Goal: Entertainment & Leisure: Consume media (video, audio)

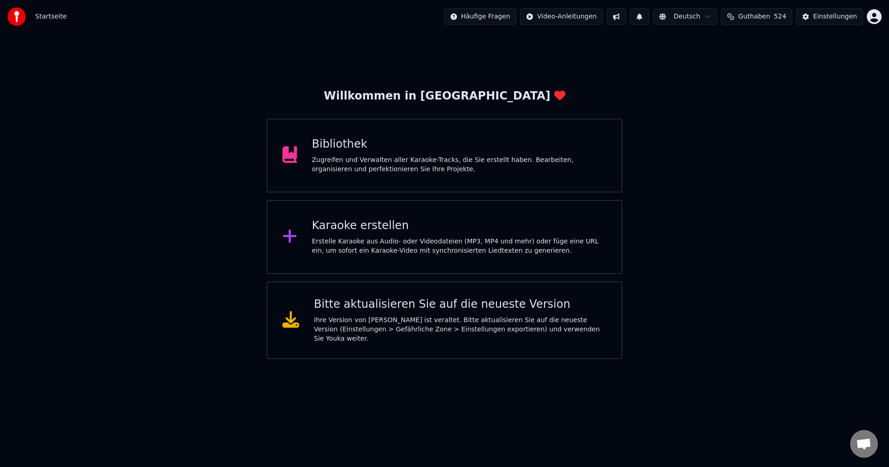
click at [339, 147] on div "Bibliothek" at bounding box center [459, 144] width 295 height 15
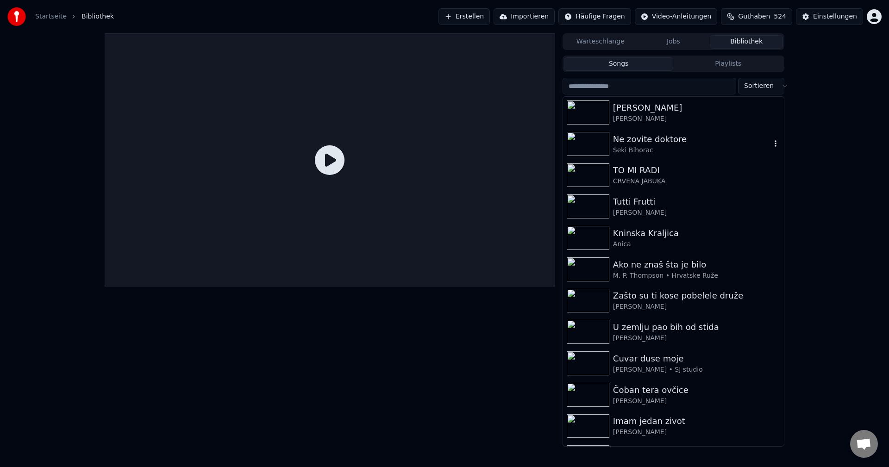
click at [587, 144] on img at bounding box center [588, 144] width 43 height 24
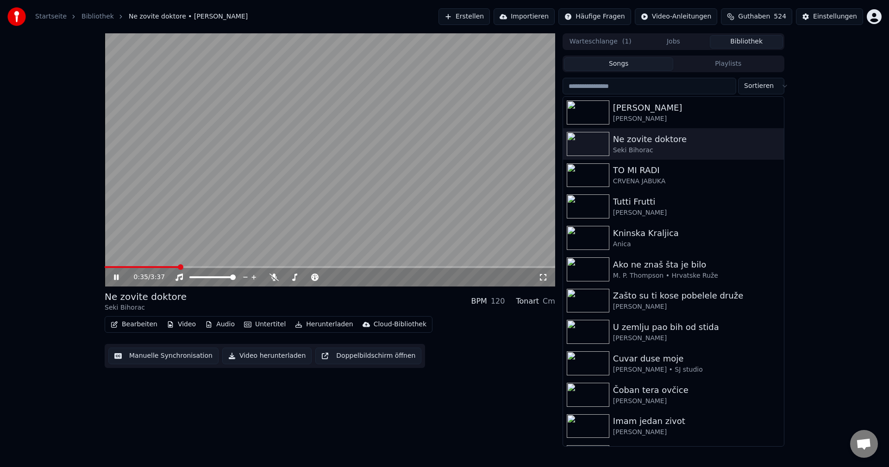
click at [403, 188] on video at bounding box center [330, 159] width 451 height 253
click at [107, 269] on div "0:35 / 3:37" at bounding box center [330, 277] width 451 height 19
click at [110, 267] on span at bounding box center [142, 267] width 75 height 2
click at [306, 206] on video at bounding box center [330, 159] width 451 height 253
click at [130, 267] on span at bounding box center [117, 267] width 25 height 2
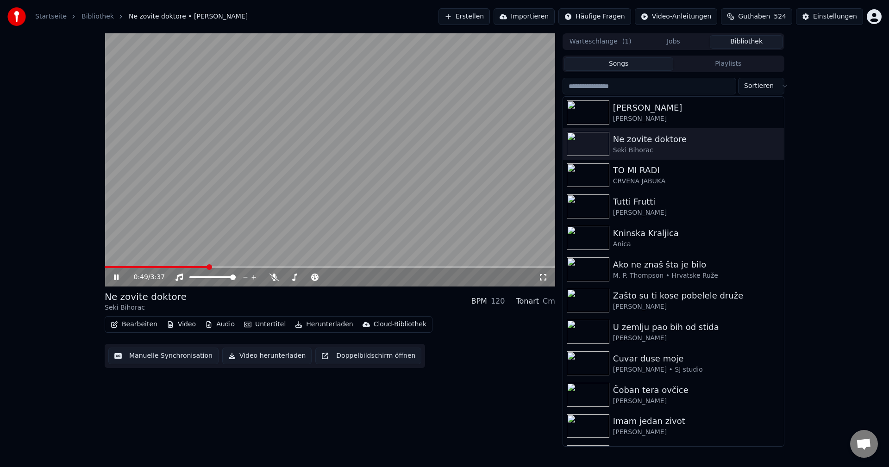
click at [124, 267] on span at bounding box center [156, 267] width 103 height 2
click at [119, 268] on span at bounding box center [112, 267] width 14 height 2
click at [130, 267] on span at bounding box center [117, 267] width 25 height 2
click at [592, 169] on img at bounding box center [588, 176] width 43 height 24
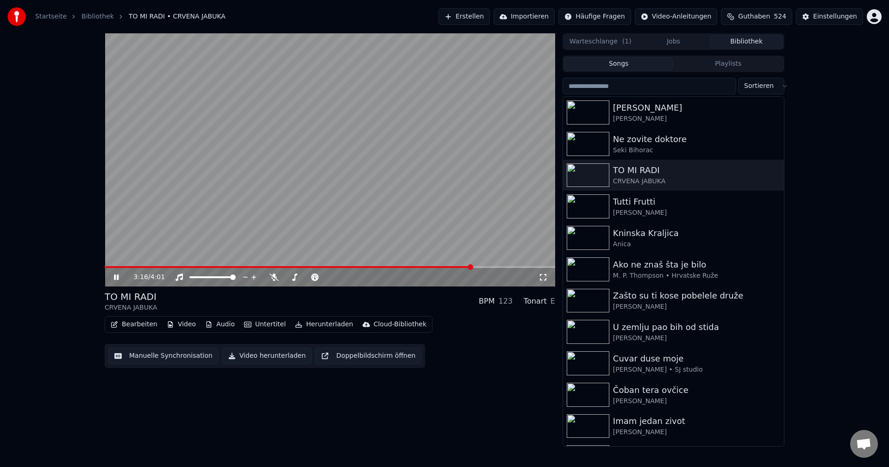
click at [122, 270] on div "3:16 / 4:01" at bounding box center [330, 277] width 451 height 19
click at [114, 266] on video at bounding box center [330, 159] width 451 height 253
click at [120, 269] on div "3:17 / 4:01" at bounding box center [330, 277] width 451 height 19
click at [110, 266] on span at bounding box center [108, 267] width 6 height 2
drag, startPoint x: 266, startPoint y: 58, endPoint x: 262, endPoint y: 57, distance: 4.8
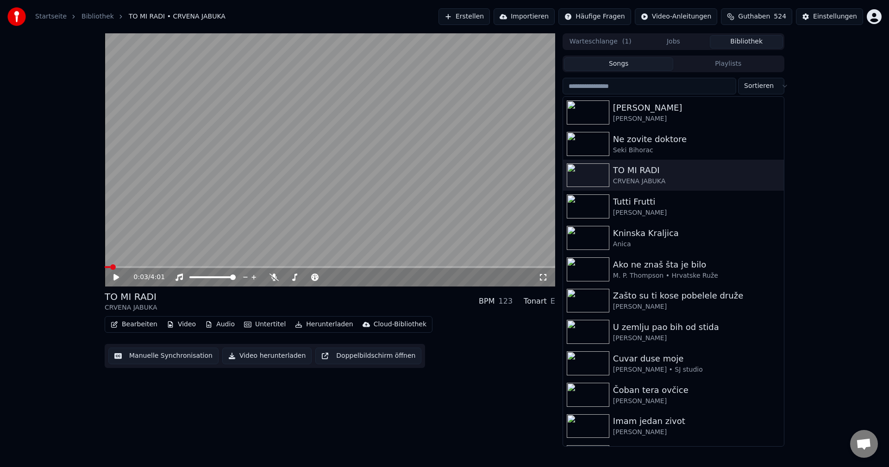
click at [266, 58] on video at bounding box center [330, 159] width 451 height 253
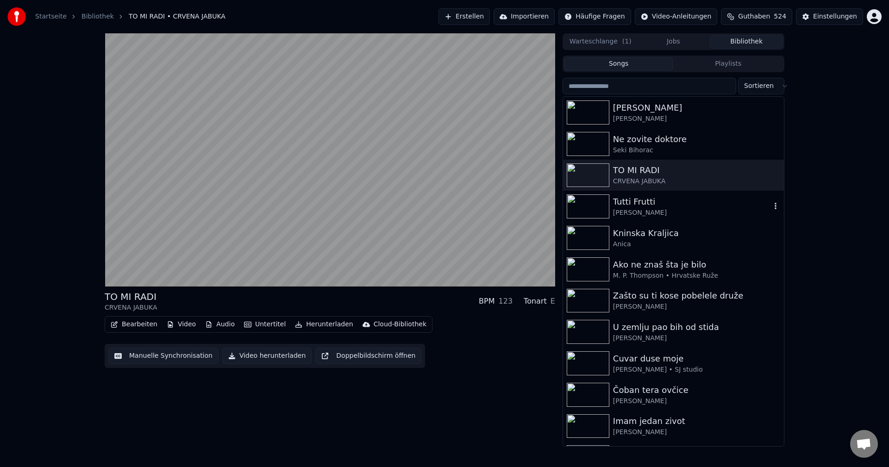
click at [587, 208] on img at bounding box center [588, 207] width 43 height 24
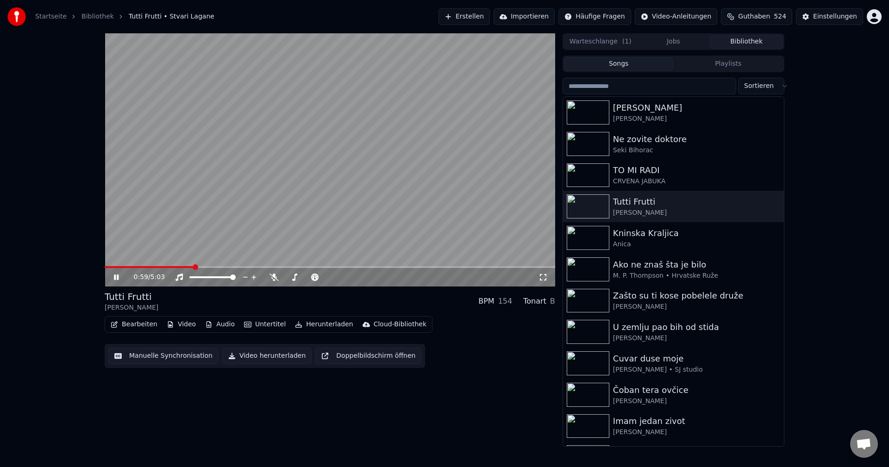
click at [132, 269] on div "0:59 / 5:03" at bounding box center [330, 277] width 451 height 19
click at [132, 268] on span at bounding box center [118, 267] width 27 height 2
click at [113, 266] on video at bounding box center [330, 159] width 451 height 253
click at [118, 266] on span at bounding box center [111, 267] width 13 height 2
click at [271, 240] on video at bounding box center [330, 159] width 451 height 253
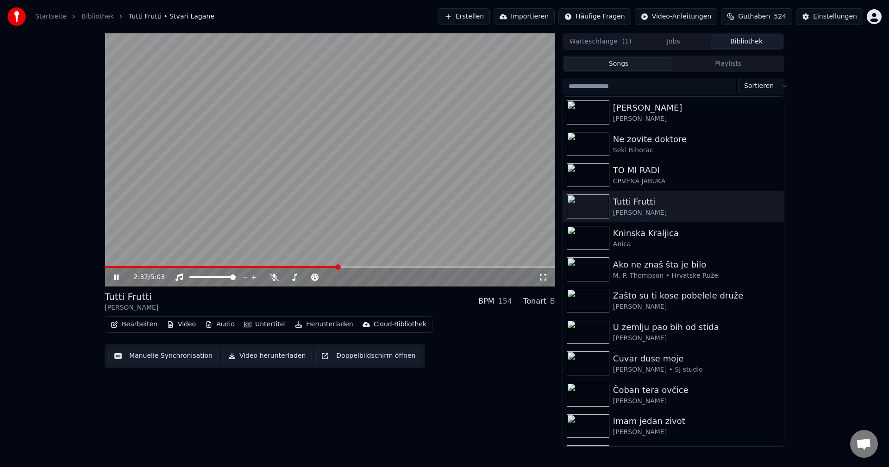
click at [338, 268] on span at bounding box center [330, 267] width 451 height 2
click at [361, 266] on span at bounding box center [330, 267] width 451 height 2
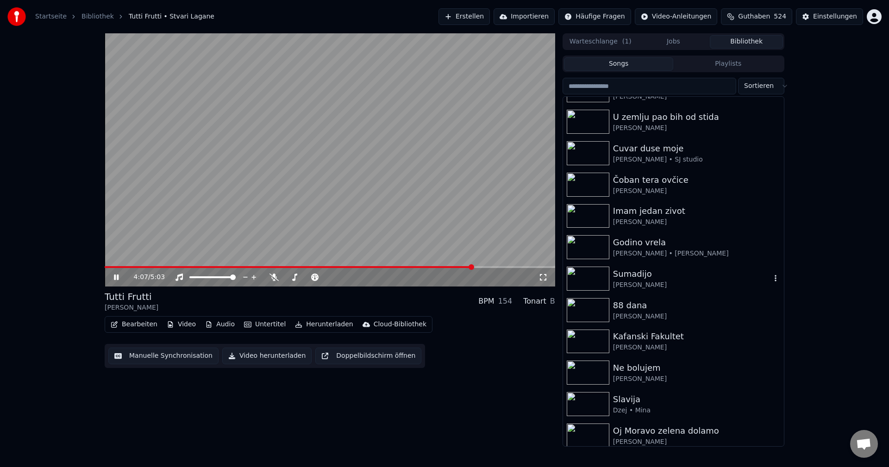
scroll to position [232, 0]
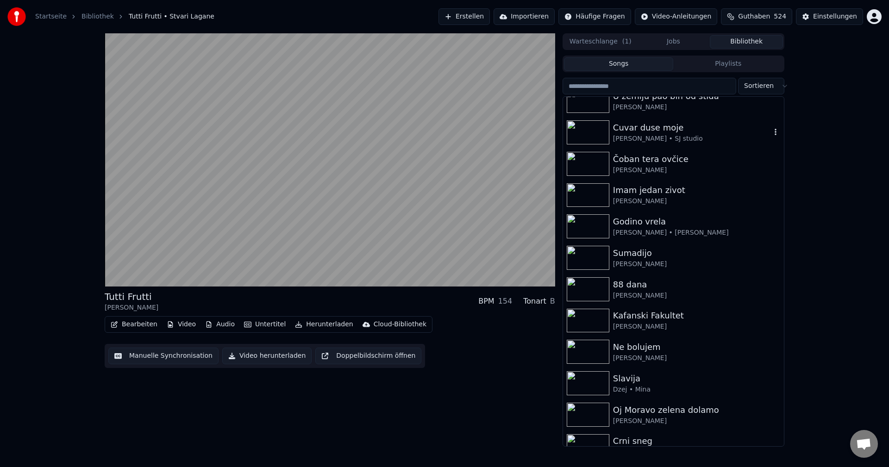
click at [595, 138] on img at bounding box center [588, 132] width 43 height 24
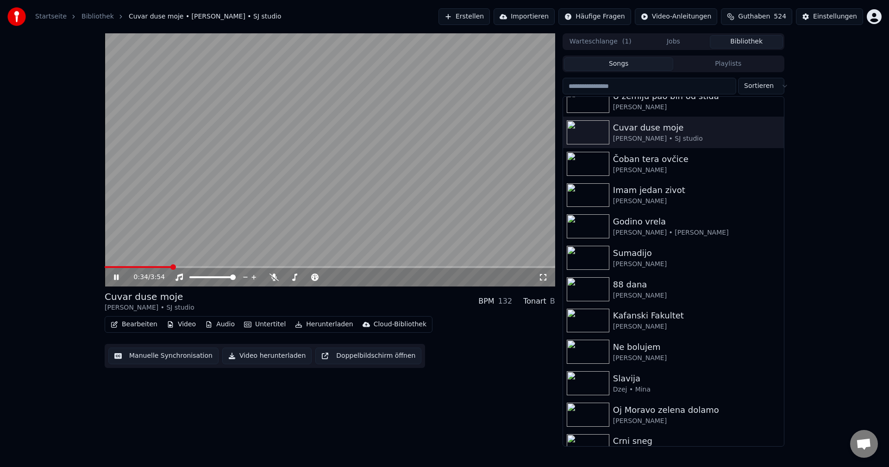
click at [132, 267] on span at bounding box center [138, 267] width 66 height 2
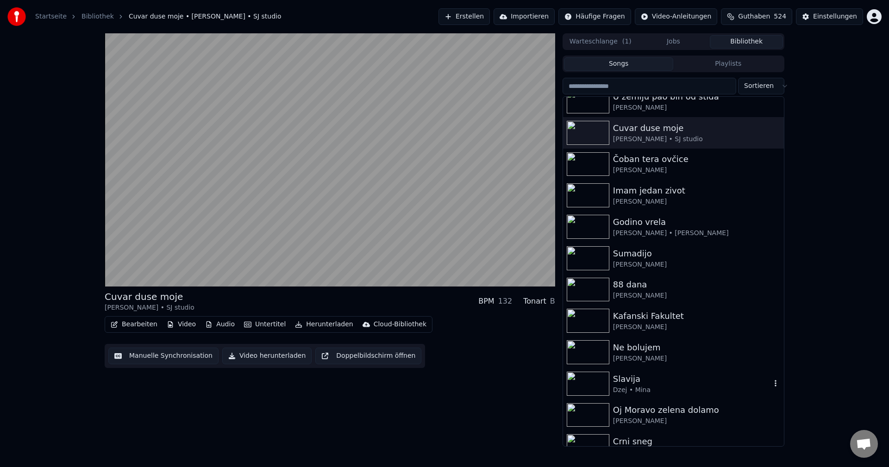
scroll to position [417, 0]
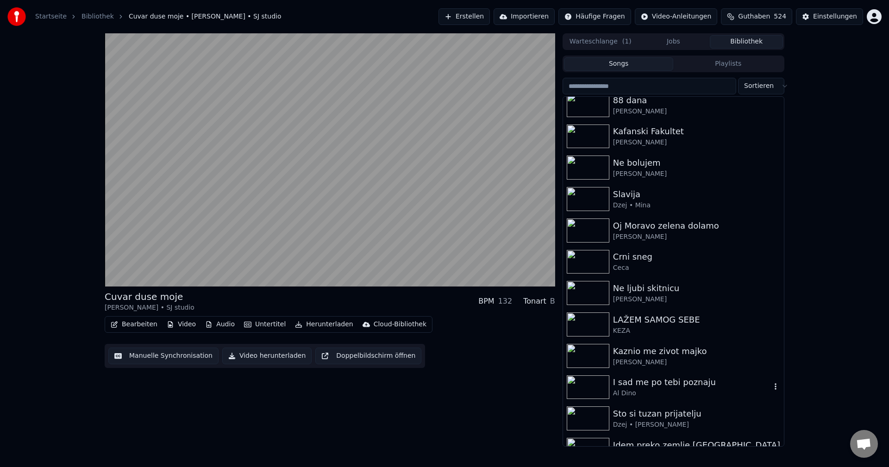
click at [592, 382] on img at bounding box center [588, 388] width 43 height 24
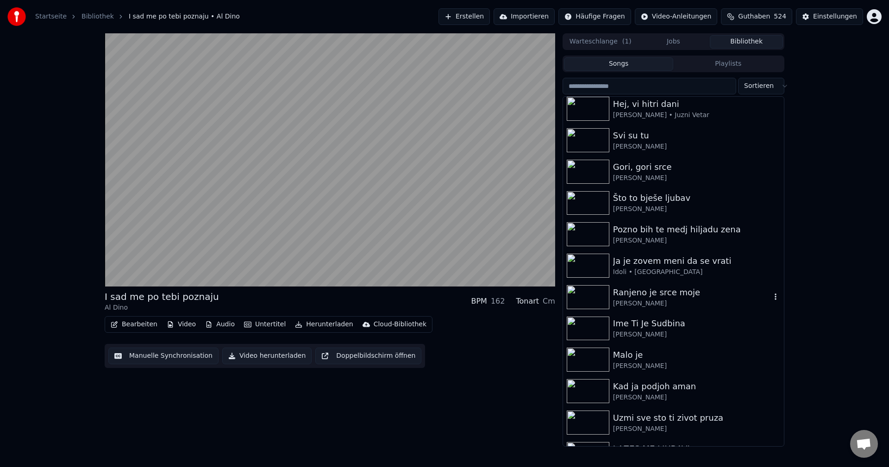
scroll to position [1204, 0]
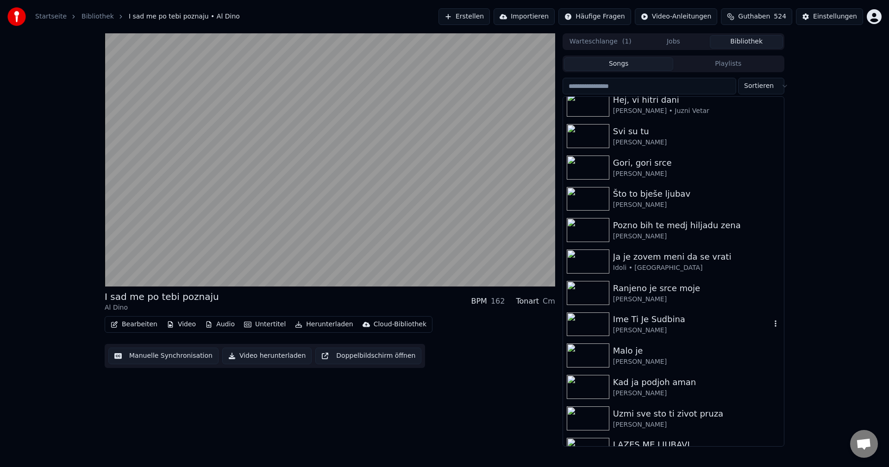
click at [587, 326] on img at bounding box center [588, 325] width 43 height 24
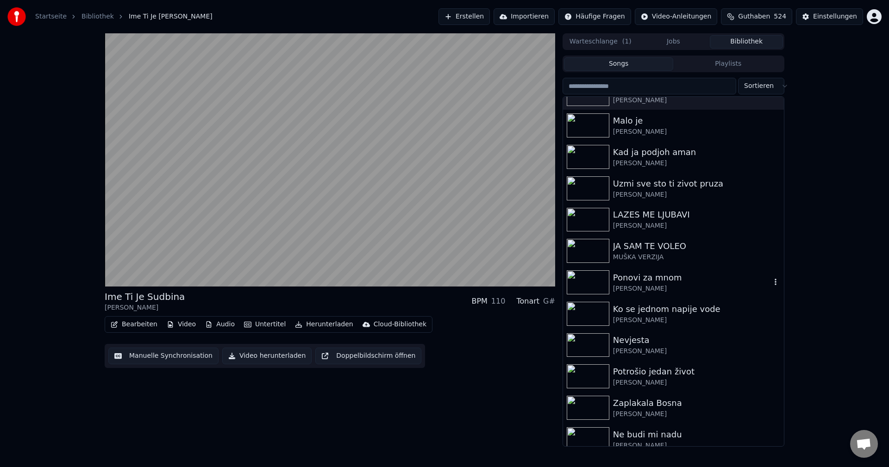
scroll to position [1436, 0]
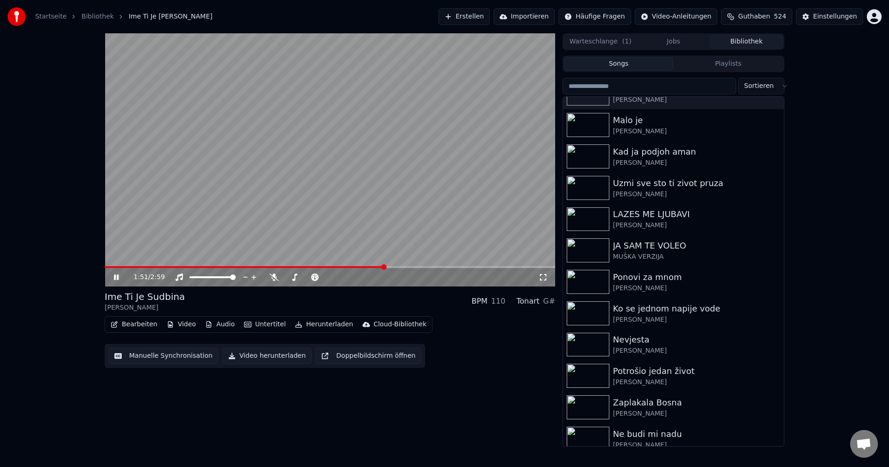
click at [157, 266] on video at bounding box center [330, 159] width 451 height 253
click at [152, 266] on span at bounding box center [129, 267] width 48 height 2
click at [220, 226] on video at bounding box center [330, 159] width 451 height 253
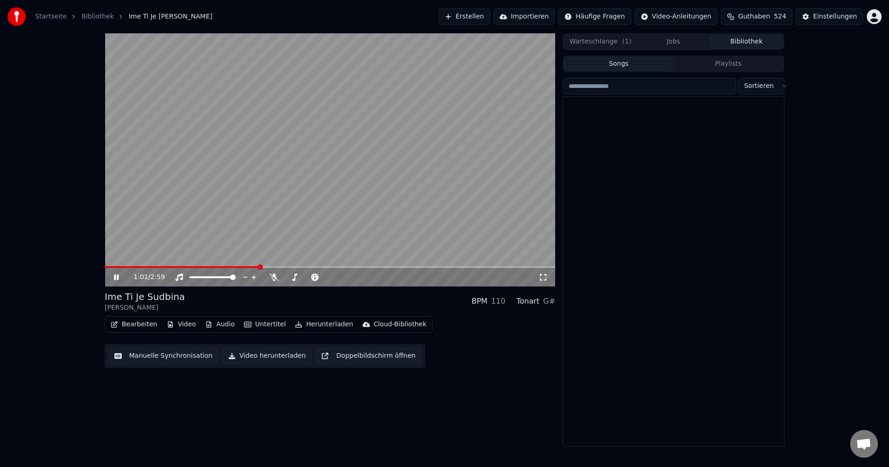
scroll to position [0, 0]
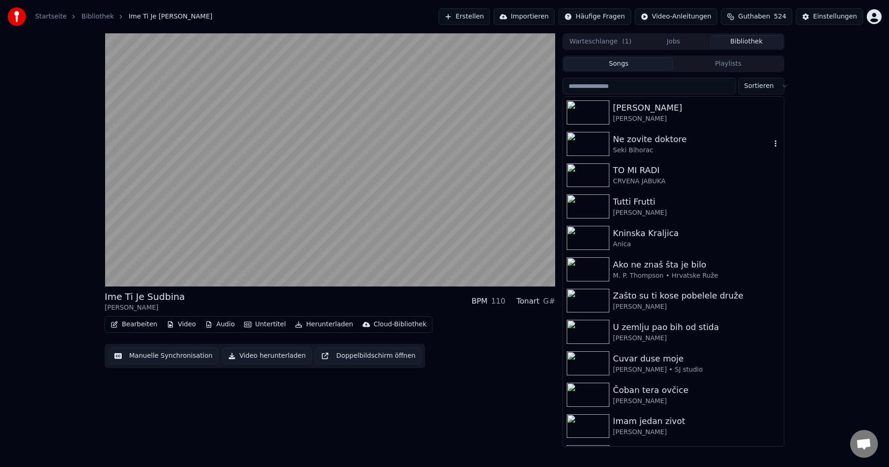
click at [584, 143] on img at bounding box center [588, 144] width 43 height 24
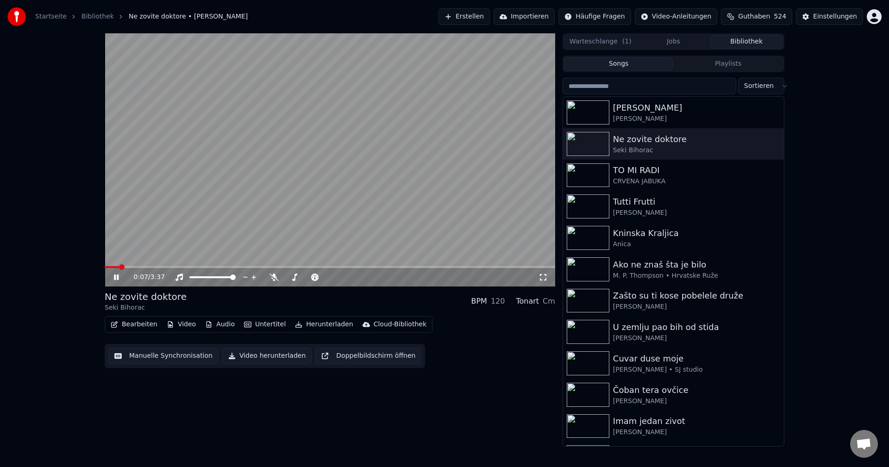
click at [119, 267] on span at bounding box center [112, 267] width 14 height 2
click at [134, 268] on span at bounding box center [330, 267] width 451 height 2
click at [588, 208] on img at bounding box center [588, 207] width 43 height 24
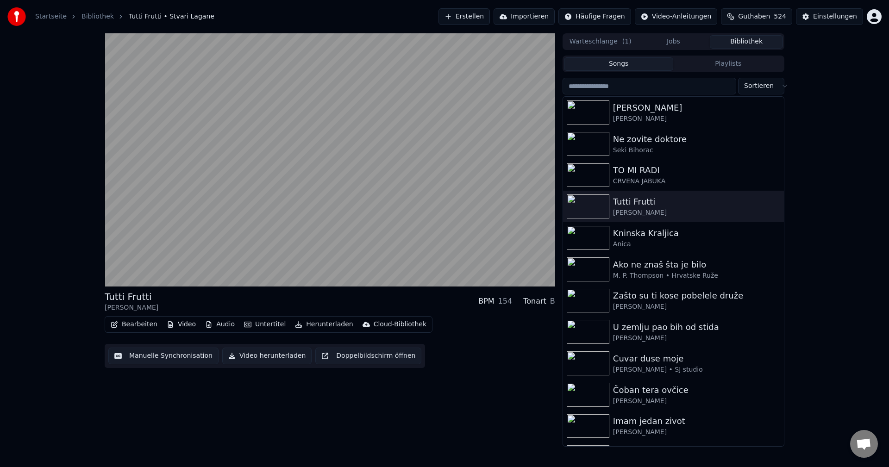
click at [683, 89] on input "search" at bounding box center [650, 86] width 174 height 17
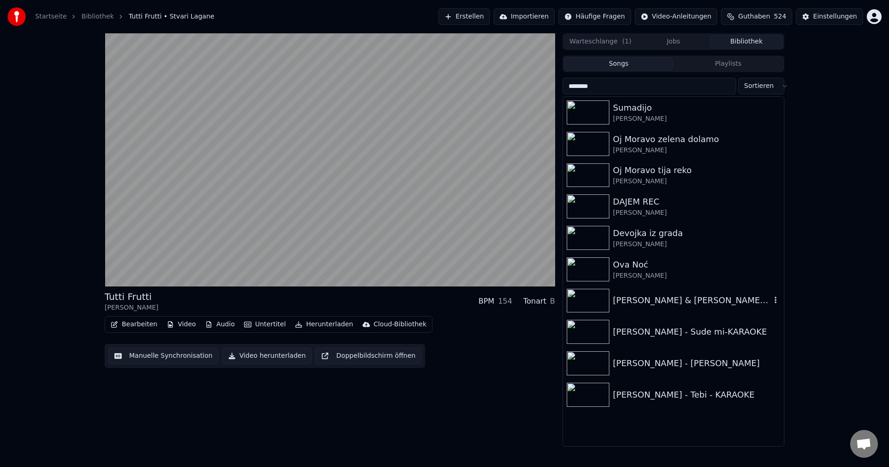
type input "********"
click at [650, 303] on div "[PERSON_NAME] & [PERSON_NAME] - IGRAJ, IGRAJ SVE DO ZORE-KARAOKE" at bounding box center [692, 300] width 158 height 13
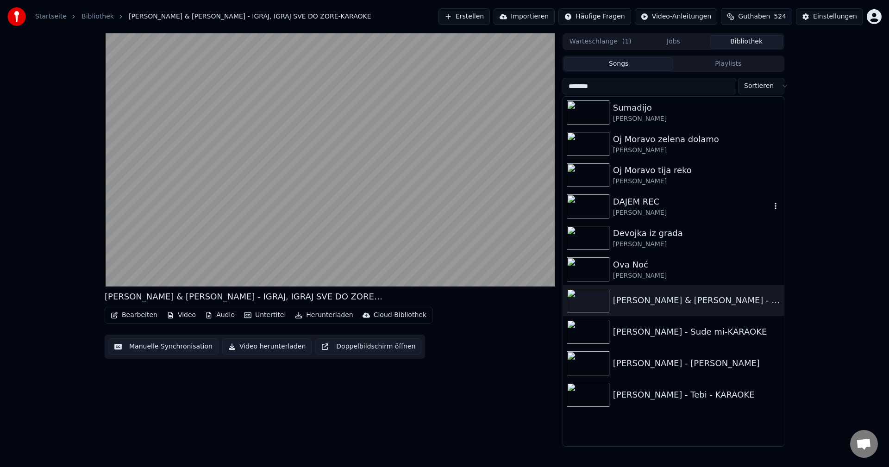
click at [585, 202] on img at bounding box center [588, 207] width 43 height 24
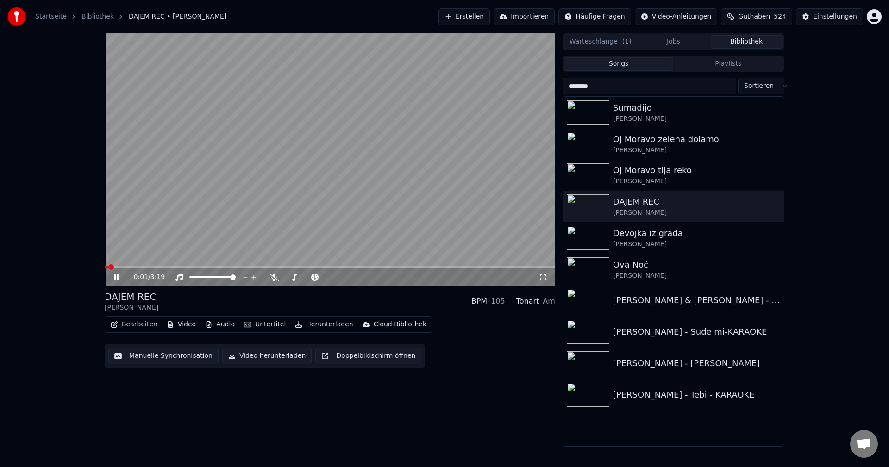
click at [120, 268] on span at bounding box center [330, 267] width 451 height 2
click at [141, 265] on video at bounding box center [330, 159] width 451 height 253
click at [141, 267] on span at bounding box center [330, 267] width 451 height 2
click at [181, 249] on video at bounding box center [330, 159] width 451 height 253
click at [278, 278] on icon at bounding box center [274, 277] width 9 height 7
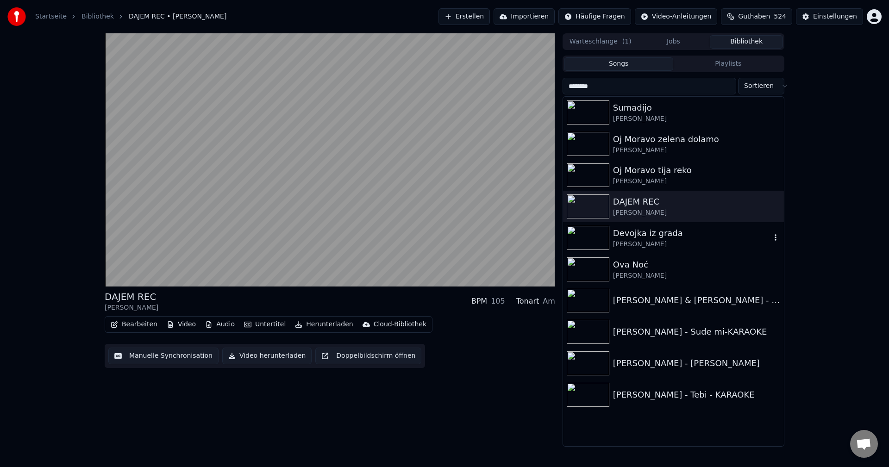
click at [586, 237] on img at bounding box center [588, 238] width 43 height 24
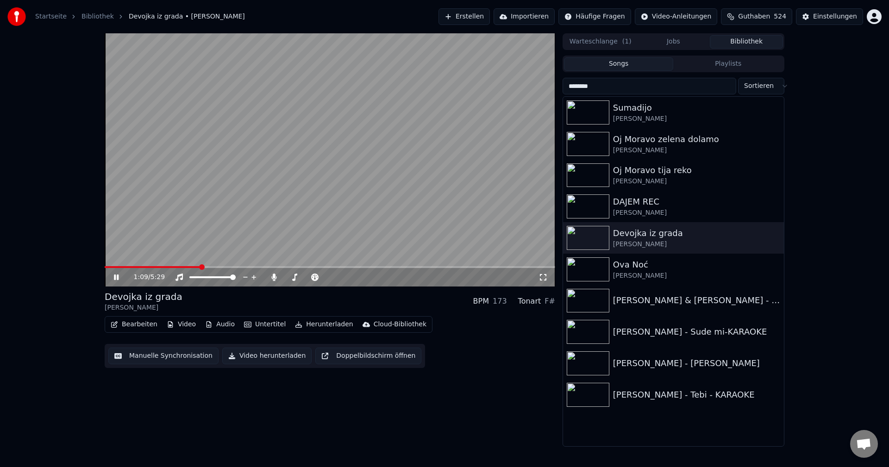
click at [416, 228] on video at bounding box center [330, 159] width 451 height 253
